Goal: Entertainment & Leisure: Browse casually

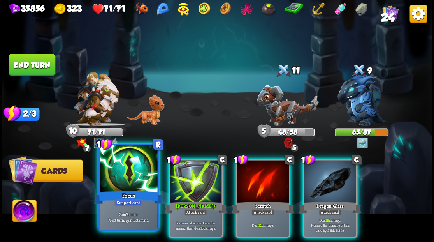
click at [124, 184] on div at bounding box center [129, 169] width 58 height 49
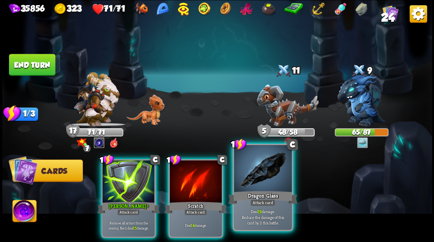
click at [252, 185] on div at bounding box center [263, 169] width 58 height 49
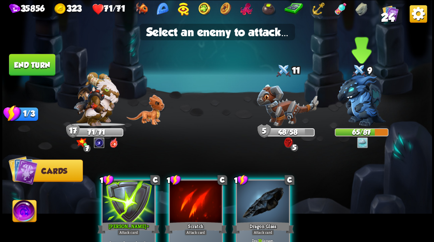
click at [358, 100] on img at bounding box center [362, 100] width 48 height 52
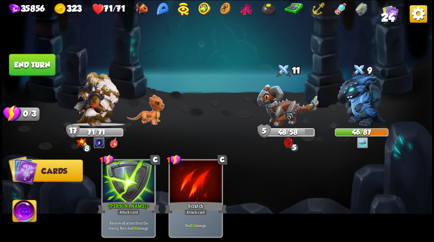
drag, startPoint x: 31, startPoint y: 62, endPoint x: 293, endPoint y: 61, distance: 262.2
click at [31, 63] on button "End turn" at bounding box center [32, 65] width 46 height 22
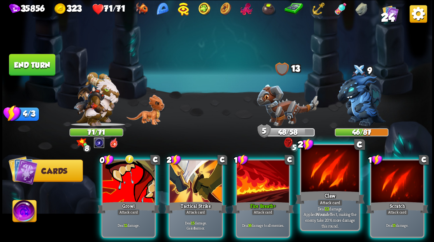
click at [321, 196] on div "Claw" at bounding box center [329, 197] width 69 height 16
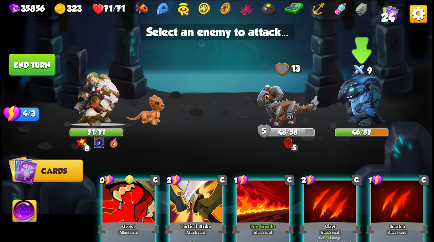
click at [358, 112] on img at bounding box center [362, 100] width 48 height 52
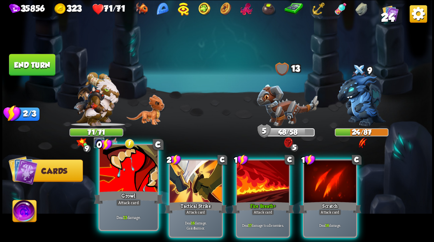
click at [129, 175] on div at bounding box center [129, 169] width 58 height 49
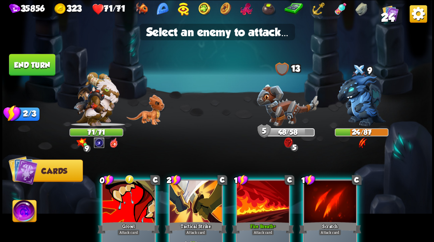
click at [116, 199] on div at bounding box center [128, 202] width 52 height 44
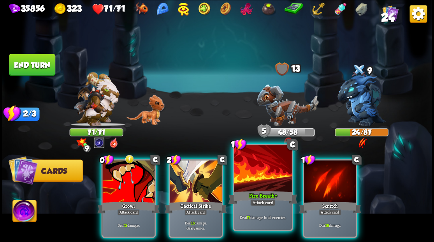
click at [248, 180] on div at bounding box center [263, 169] width 58 height 49
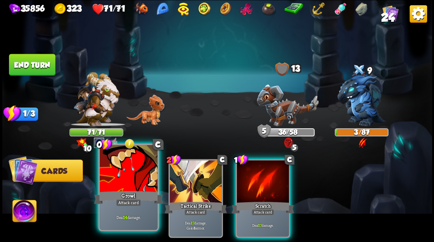
click at [134, 182] on div at bounding box center [129, 169] width 58 height 49
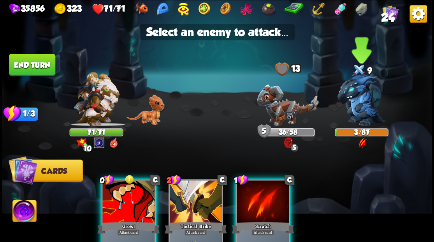
click at [371, 101] on img at bounding box center [362, 100] width 48 height 52
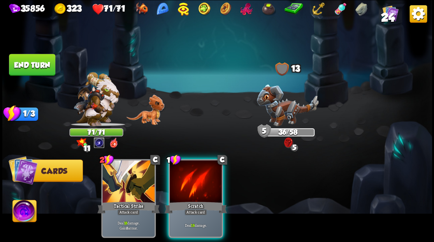
click at [196, 184] on div at bounding box center [196, 182] width 52 height 44
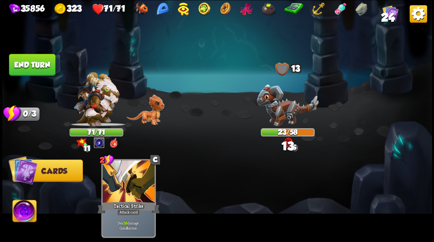
click at [46, 65] on button "End turn" at bounding box center [32, 65] width 46 height 22
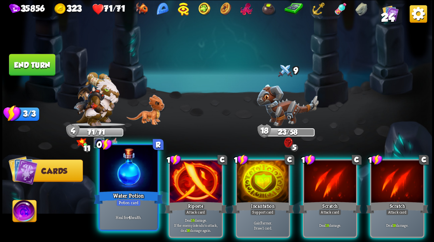
click at [140, 174] on div at bounding box center [129, 169] width 58 height 49
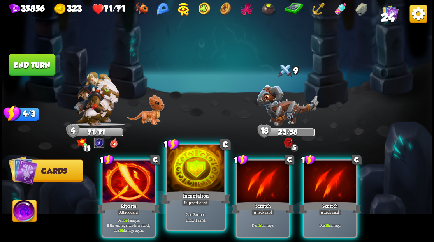
click at [188, 177] on div at bounding box center [196, 169] width 58 height 49
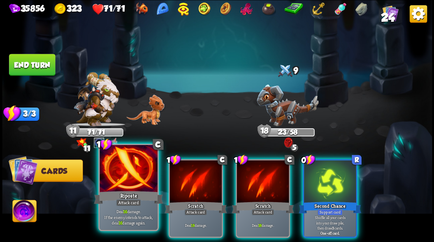
click at [115, 186] on div at bounding box center [129, 169] width 58 height 49
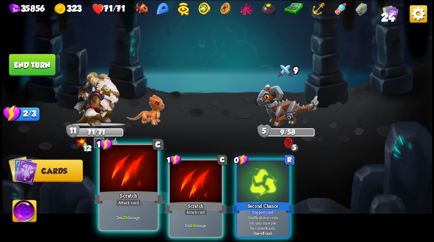
click at [125, 176] on div at bounding box center [129, 169] width 58 height 49
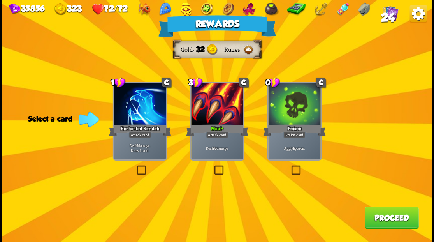
click at [386, 219] on button "Proceed" at bounding box center [392, 217] width 54 height 22
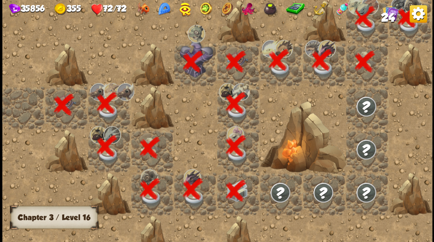
scroll to position [0, 150]
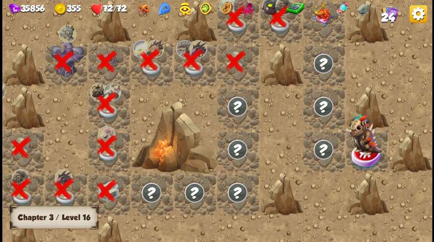
click at [320, 28] on div at bounding box center [324, 21] width 43 height 43
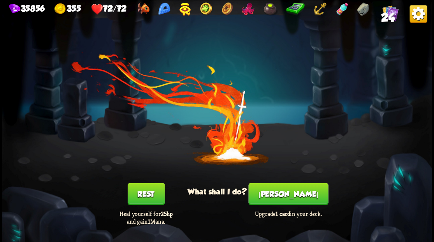
click at [280, 193] on button "[PERSON_NAME]" at bounding box center [289, 194] width 80 height 22
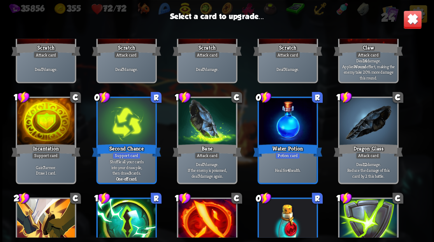
scroll to position [63, 0]
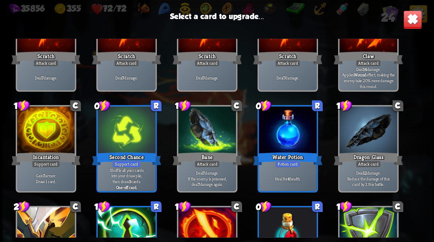
click at [39, 138] on div at bounding box center [46, 130] width 58 height 49
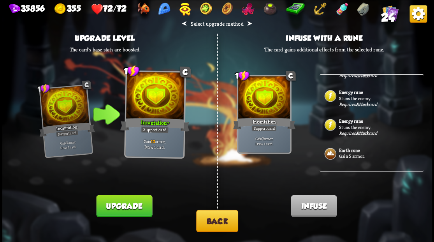
scroll to position [337, 0]
click at [224, 217] on button "Back" at bounding box center [217, 221] width 42 height 22
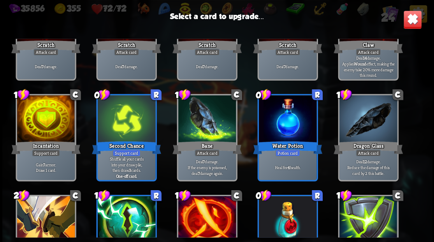
scroll to position [78, 0]
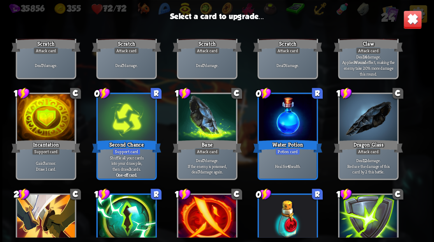
click at [376, 108] on div at bounding box center [368, 118] width 58 height 49
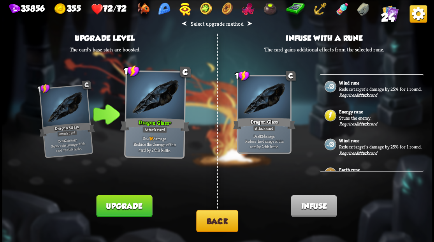
click at [347, 115] on b "Energy rune" at bounding box center [350, 112] width 23 height 6
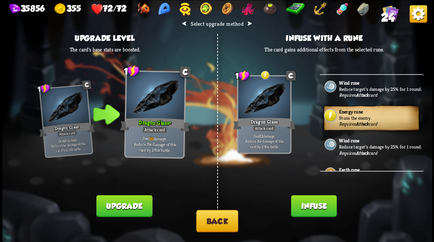
drag, startPoint x: 311, startPoint y: 206, endPoint x: 301, endPoint y: 164, distance: 43.4
click at [311, 206] on button "Infuse" at bounding box center [314, 206] width 46 height 22
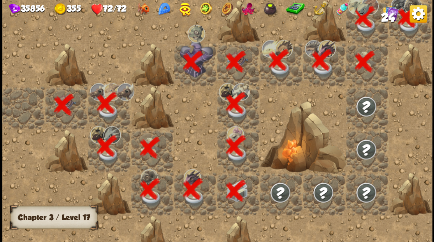
scroll to position [0, 150]
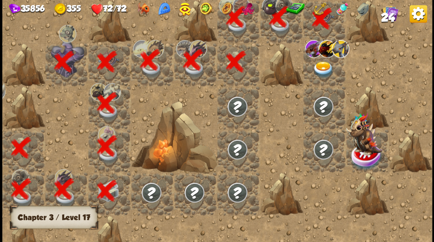
click at [322, 71] on img at bounding box center [322, 69] width 21 height 17
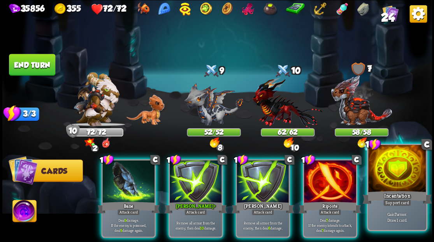
click at [379, 182] on div at bounding box center [398, 169] width 58 height 49
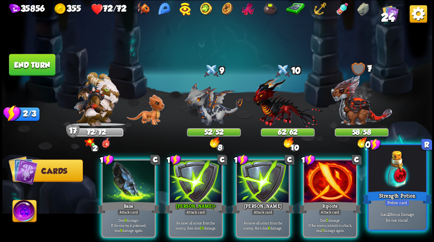
click at [394, 177] on div at bounding box center [398, 169] width 58 height 49
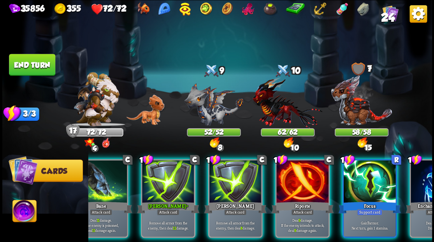
scroll to position [0, 74]
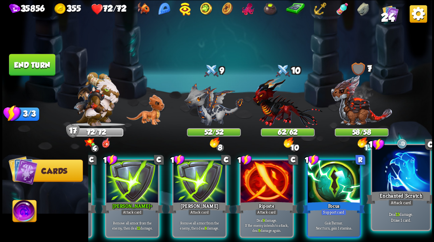
click at [405, 177] on div at bounding box center [401, 169] width 58 height 49
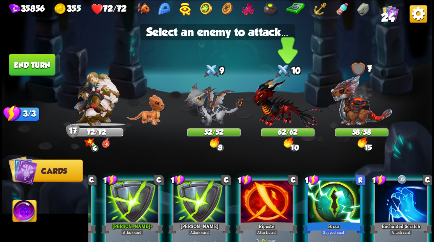
click at [280, 107] on img at bounding box center [288, 102] width 70 height 51
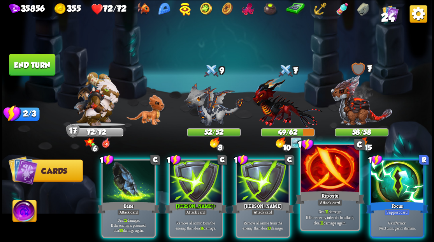
click at [344, 180] on div at bounding box center [330, 169] width 58 height 49
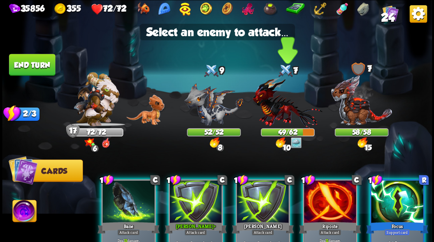
click at [277, 110] on img at bounding box center [288, 102] width 70 height 51
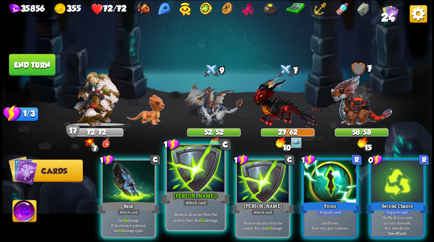
click at [196, 185] on div at bounding box center [196, 169] width 58 height 49
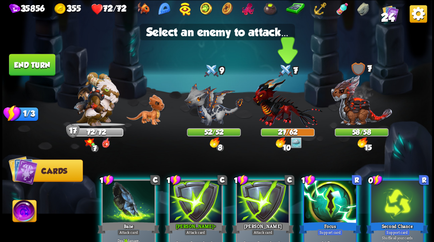
click at [281, 115] on img at bounding box center [288, 102] width 70 height 51
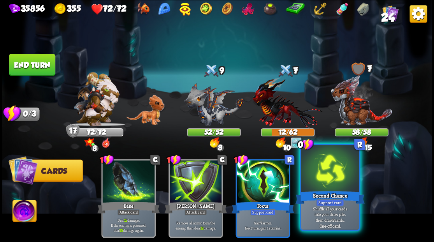
click at [333, 179] on div at bounding box center [330, 169] width 58 height 49
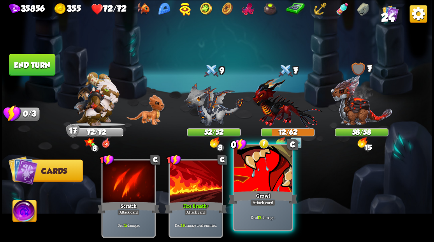
click at [259, 192] on div "Growl" at bounding box center [262, 197] width 69 height 16
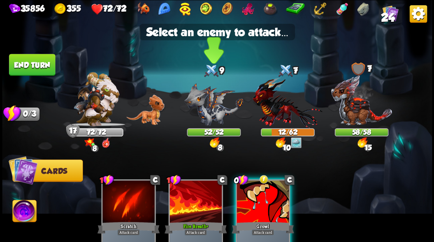
click at [202, 104] on img at bounding box center [213, 104] width 59 height 43
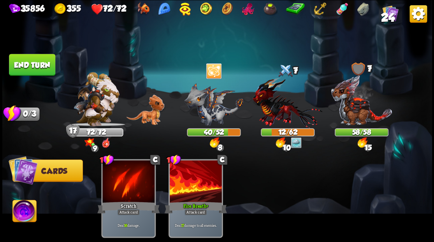
click at [42, 58] on button "End turn" at bounding box center [32, 65] width 46 height 22
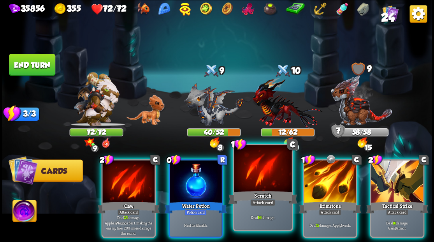
click at [267, 190] on div "Scratch" at bounding box center [262, 197] width 69 height 16
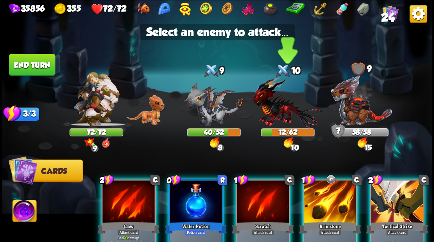
click at [276, 120] on img at bounding box center [288, 102] width 70 height 51
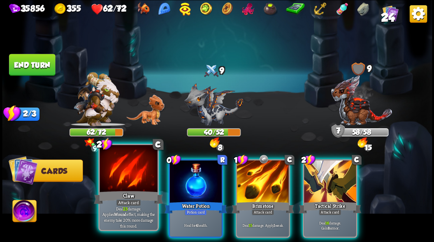
click at [122, 185] on div at bounding box center [129, 169] width 58 height 49
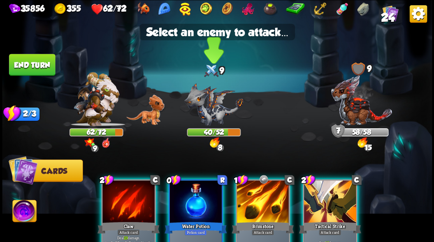
click at [208, 108] on img at bounding box center [213, 104] width 59 height 43
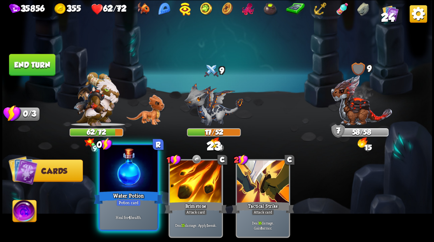
click at [124, 175] on div at bounding box center [129, 169] width 58 height 49
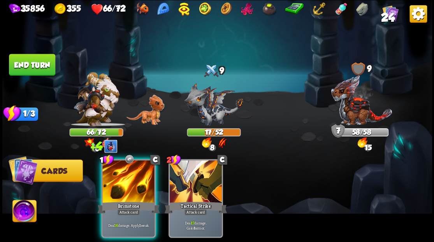
click at [30, 64] on button "End turn" at bounding box center [32, 65] width 46 height 22
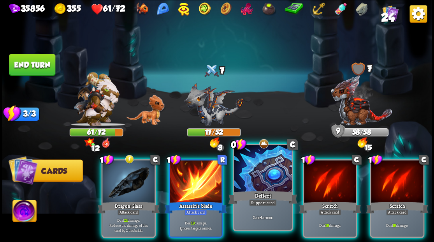
click at [270, 162] on div at bounding box center [263, 169] width 58 height 49
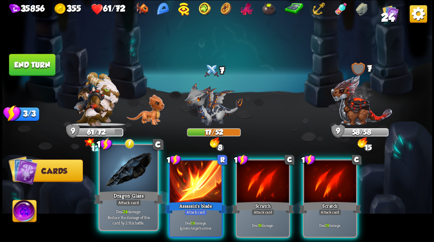
click at [132, 176] on div at bounding box center [129, 169] width 58 height 49
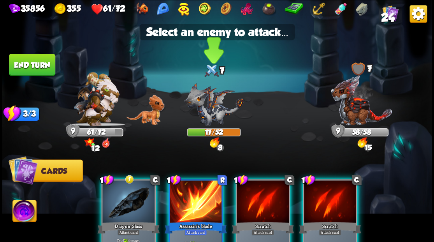
click at [201, 110] on img at bounding box center [213, 104] width 59 height 43
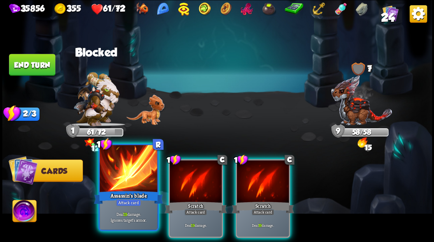
click at [134, 169] on div at bounding box center [129, 169] width 58 height 49
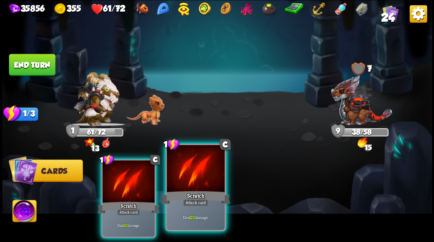
click at [196, 161] on div at bounding box center [196, 169] width 58 height 49
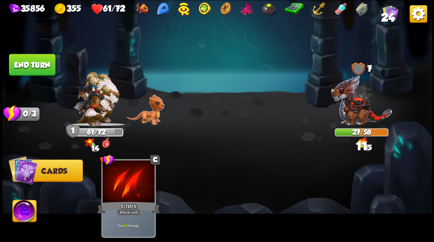
click at [39, 63] on button "End turn" at bounding box center [32, 65] width 46 height 22
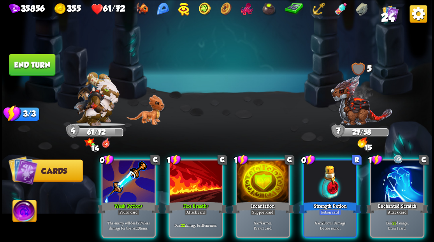
click at [19, 208] on img at bounding box center [24, 212] width 24 height 24
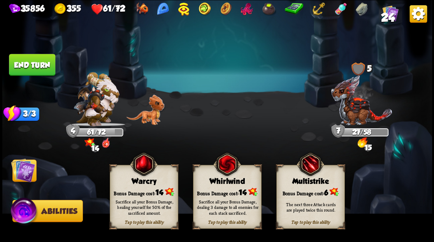
click at [152, 186] on div "Tap to play this ability Warcry Bonus Damage cost: 14 Sacrifice all your Bonus …" at bounding box center [144, 197] width 69 height 64
